Goal: Find contact information: Find contact information

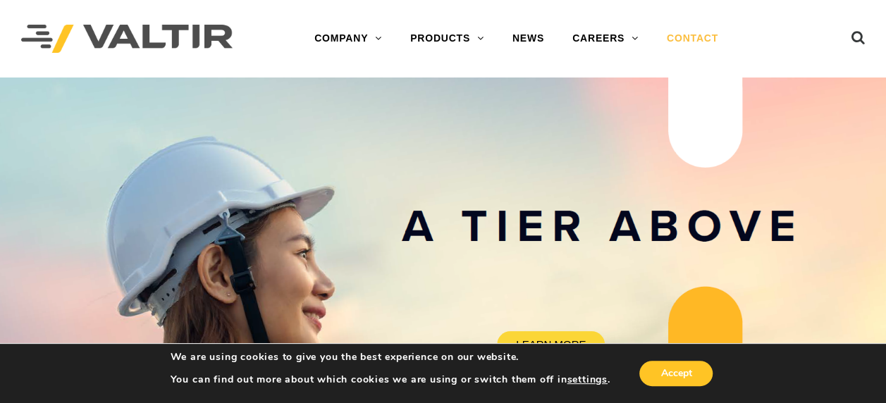
click at [682, 37] on link "CONTACT" at bounding box center [693, 39] width 80 height 28
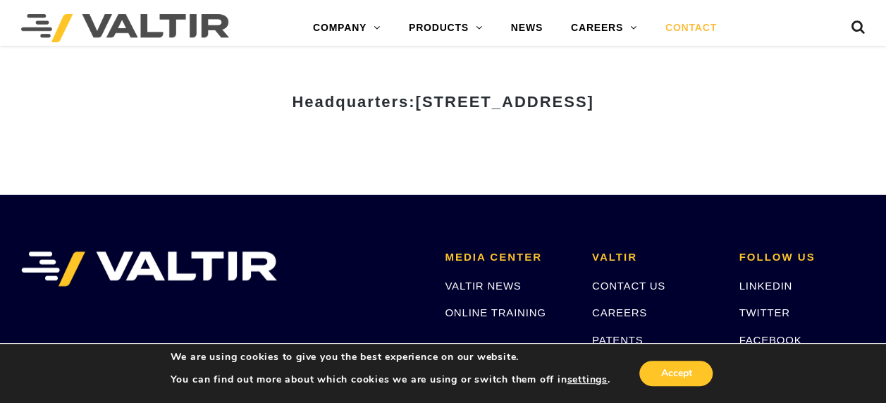
scroll to position [1809, 0]
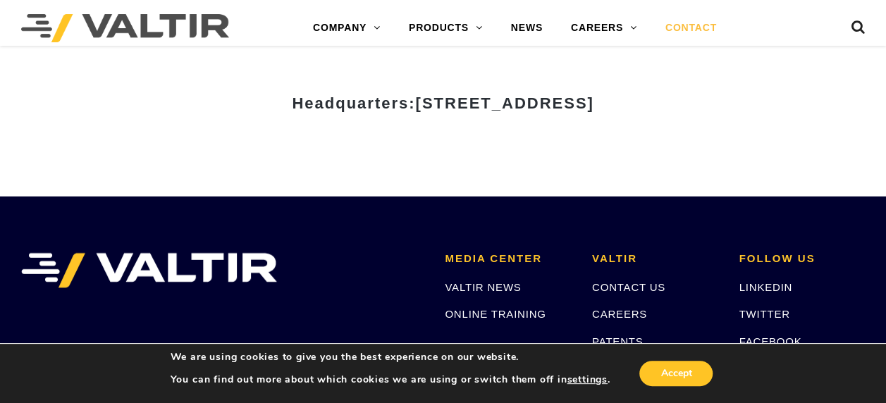
drag, startPoint x: 278, startPoint y: 102, endPoint x: 753, endPoint y: 102, distance: 474.4
click at [757, 102] on h3 "Headquarters: 15601 Dallas Parkway, Suite 525 | Addison, TX 75001" at bounding box center [443, 103] width 825 height 17
copy span "15601 Dallas Parkway, Suite 525 | Addison, TX 75001"
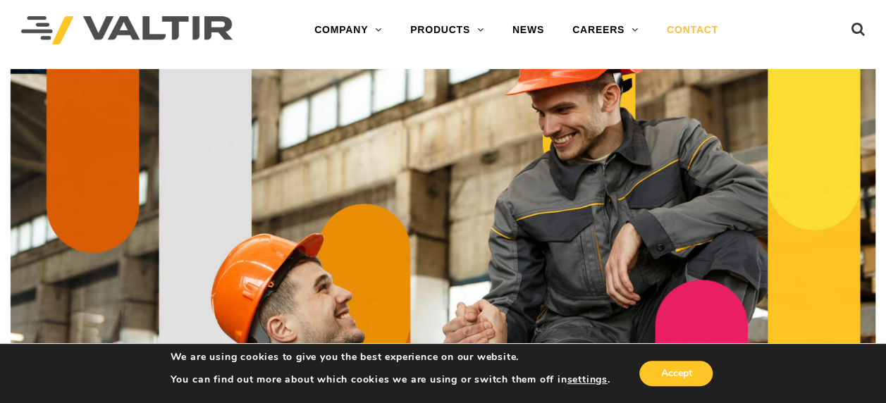
scroll to position [0, 0]
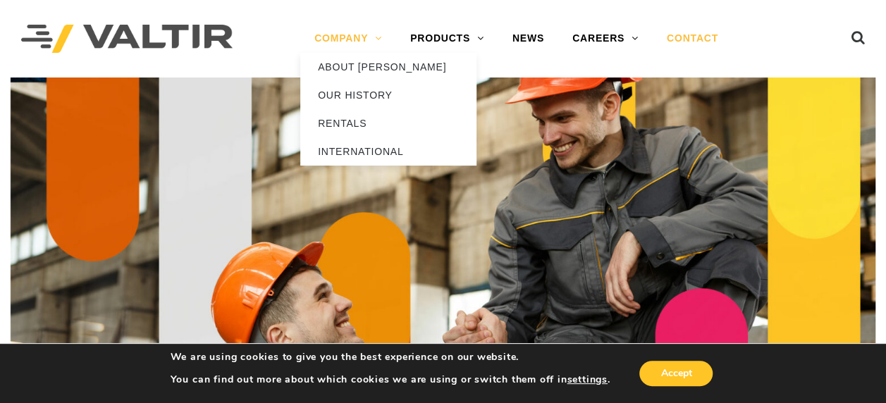
click at [351, 36] on link "COMPANY" at bounding box center [348, 39] width 96 height 28
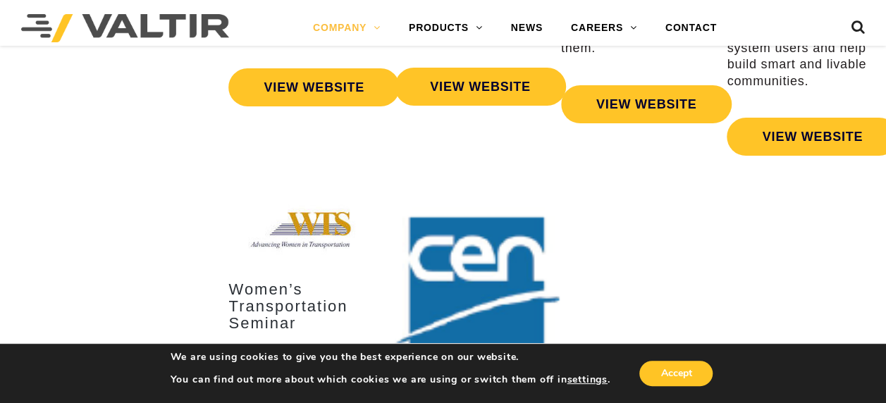
scroll to position [2610, 0]
